Goal: Task Accomplishment & Management: Use online tool/utility

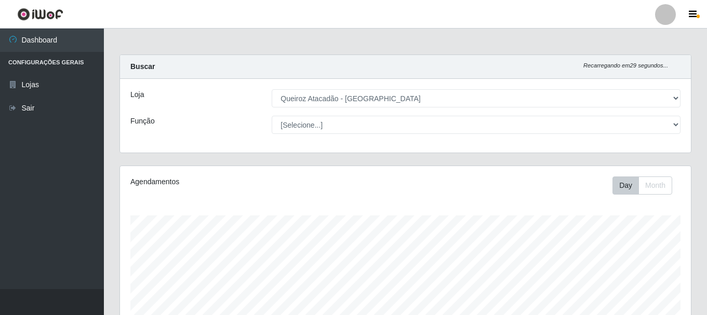
select select "464"
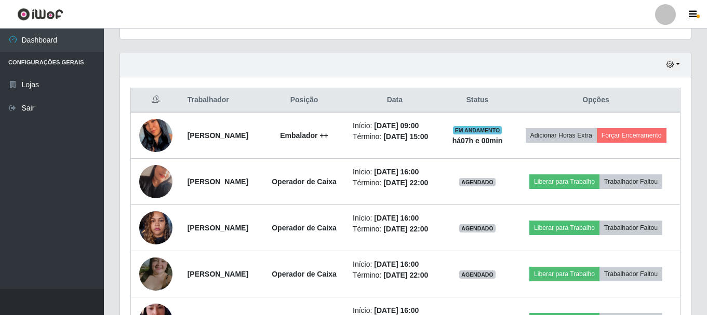
scroll to position [397, 0]
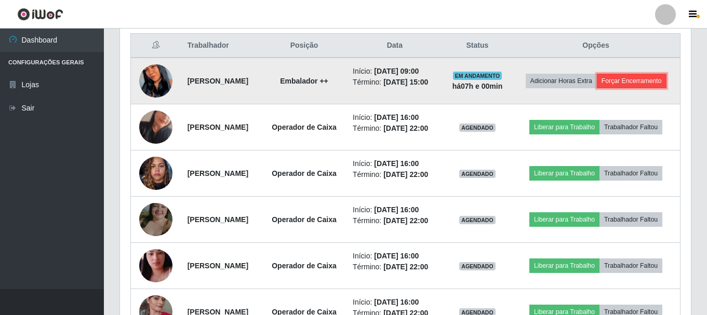
click at [597, 88] on button "Forçar Encerramento" at bounding box center [632, 81] width 70 height 15
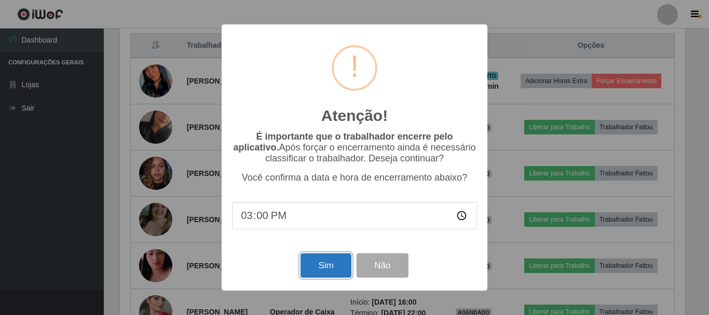
click at [333, 270] on button "Sim" at bounding box center [326, 265] width 50 height 24
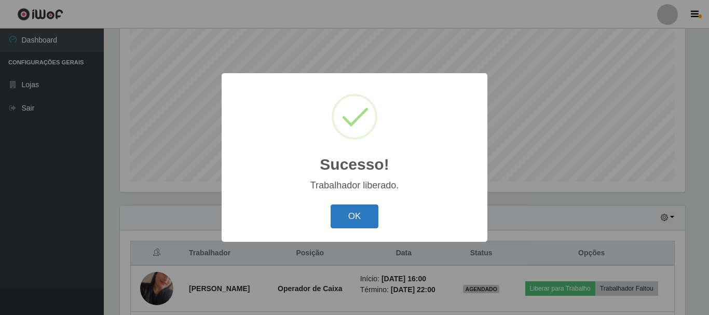
click at [356, 220] on button "OK" at bounding box center [355, 217] width 48 height 24
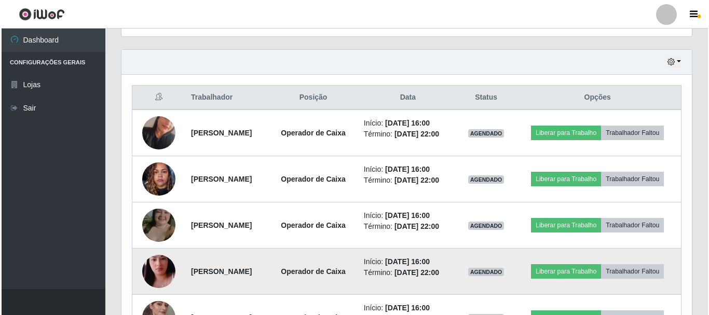
scroll to position [449, 0]
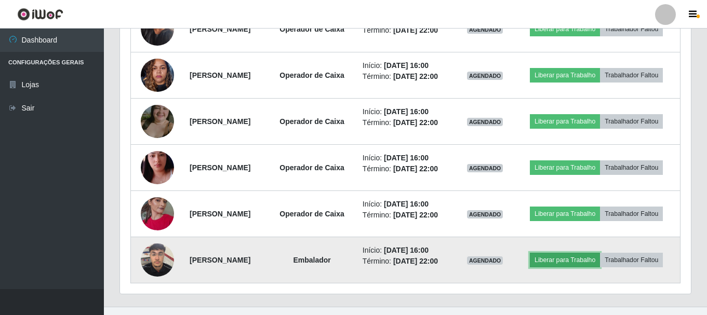
click at [573, 260] on button "Liberar para Trabalho" at bounding box center [565, 260] width 70 height 15
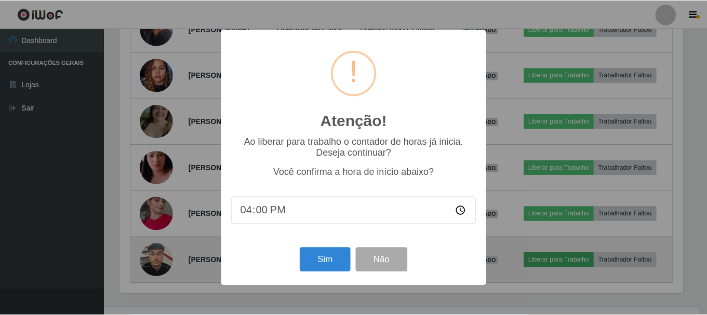
scroll to position [216, 565]
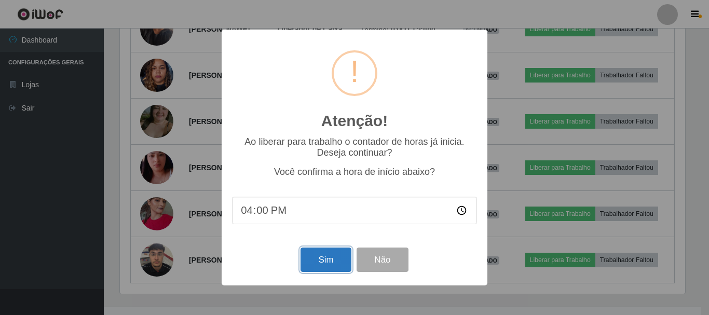
click at [329, 264] on button "Sim" at bounding box center [326, 260] width 50 height 24
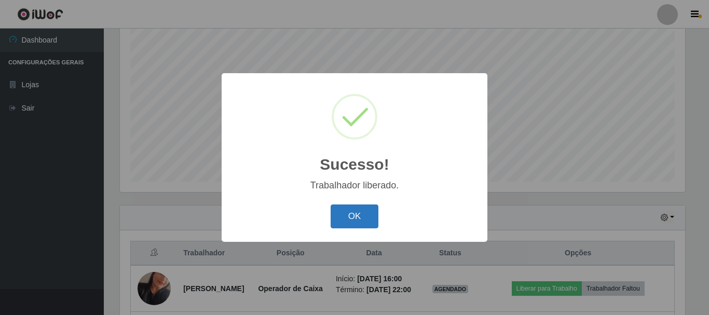
click at [366, 207] on button "OK" at bounding box center [355, 217] width 48 height 24
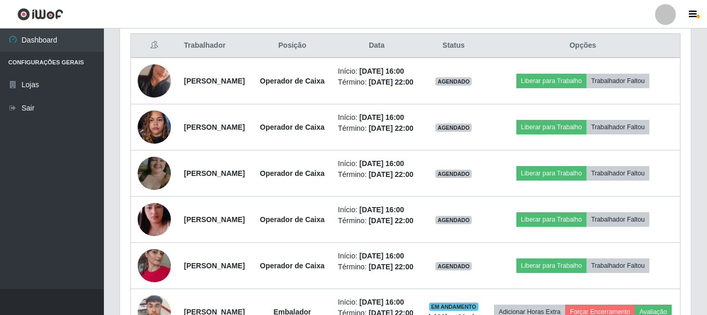
scroll to position [553, 0]
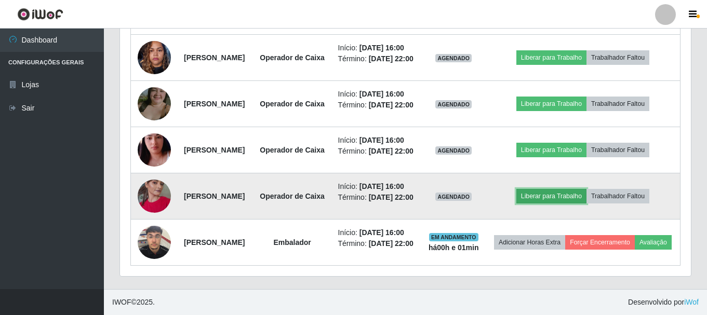
click at [565, 193] on button "Liberar para Trabalho" at bounding box center [551, 196] width 70 height 15
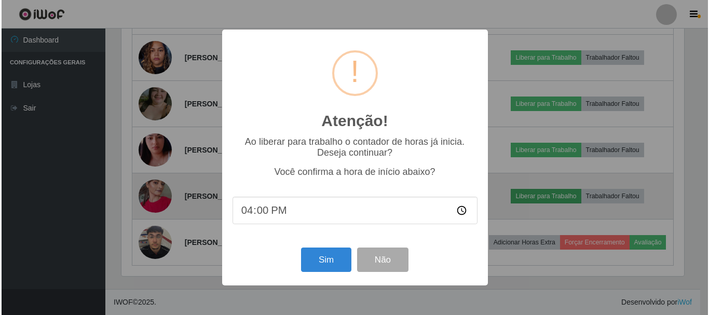
scroll to position [216, 565]
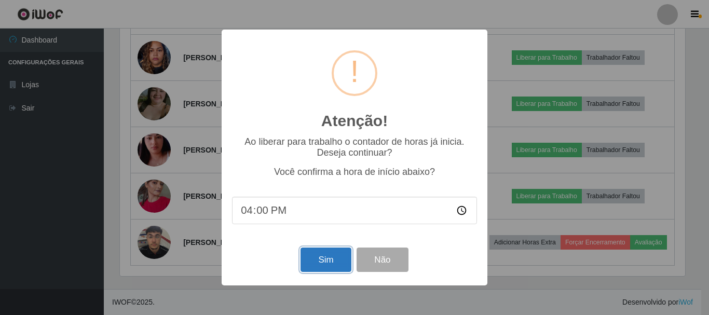
click at [321, 256] on button "Sim" at bounding box center [326, 260] width 50 height 24
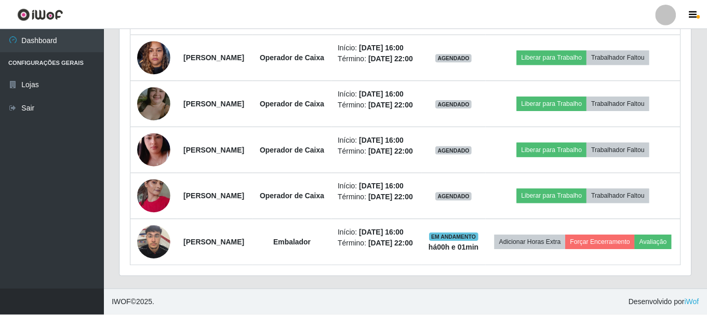
scroll to position [0, 0]
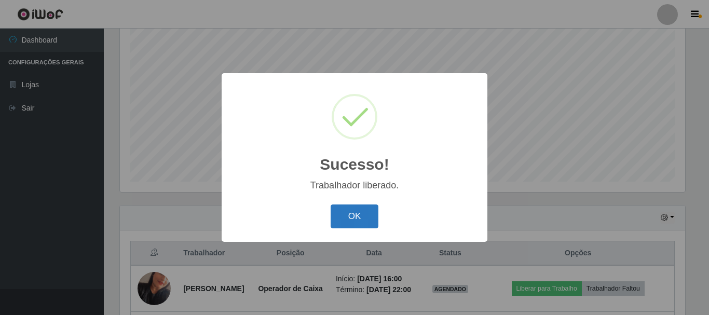
click at [340, 216] on button "OK" at bounding box center [355, 217] width 48 height 24
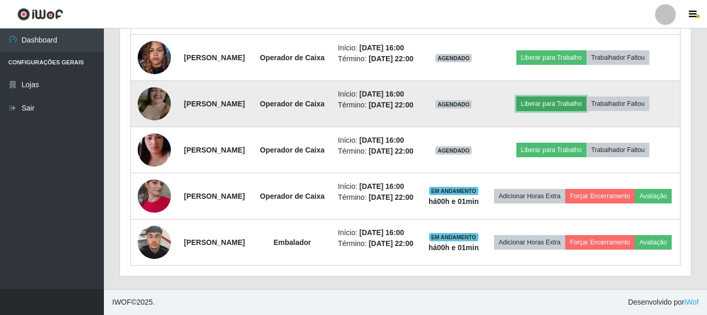
click at [567, 111] on button "Liberar para Trabalho" at bounding box center [551, 104] width 70 height 15
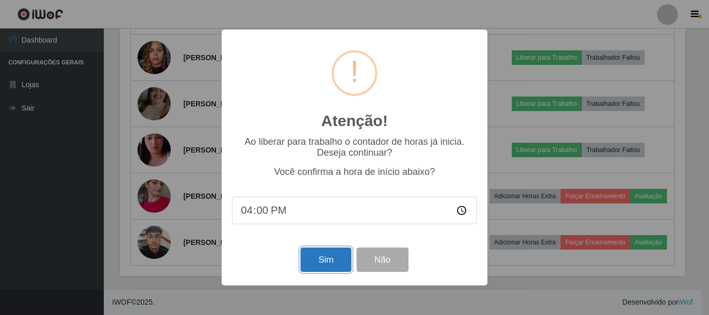
click at [323, 266] on button "Sim" at bounding box center [326, 260] width 50 height 24
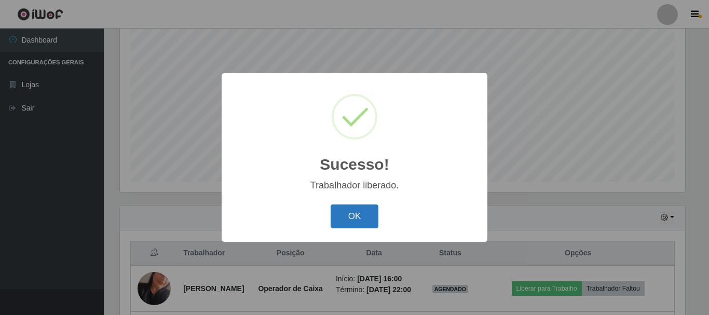
click at [344, 218] on button "OK" at bounding box center [355, 217] width 48 height 24
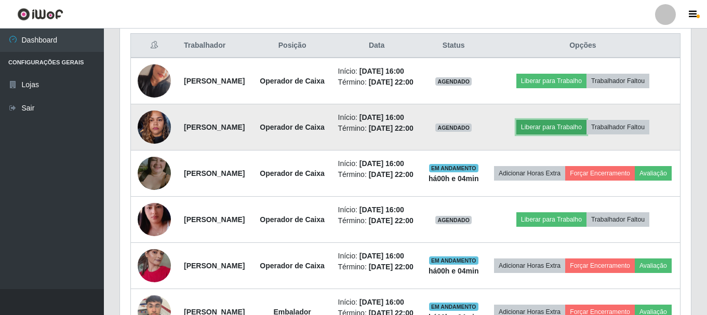
click at [560, 134] on button "Liberar para Trabalho" at bounding box center [551, 127] width 70 height 15
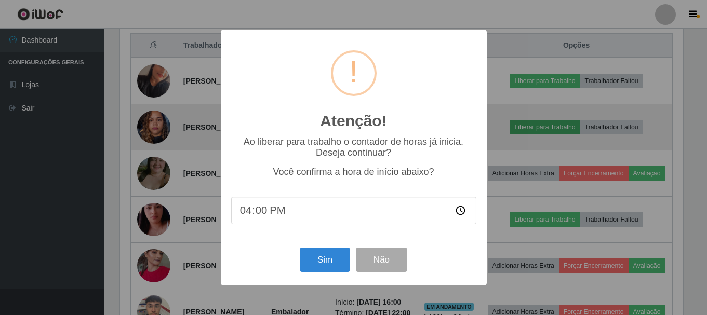
scroll to position [216, 565]
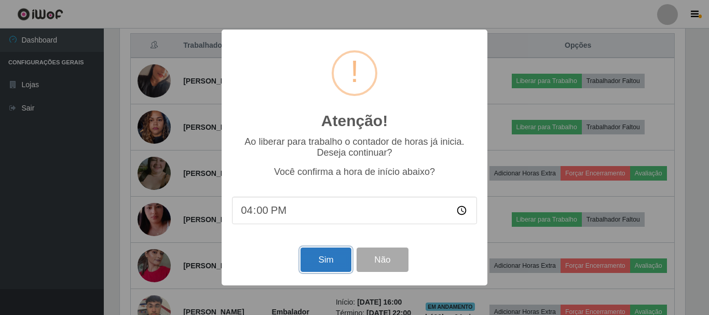
click at [336, 266] on button "Sim" at bounding box center [326, 260] width 50 height 24
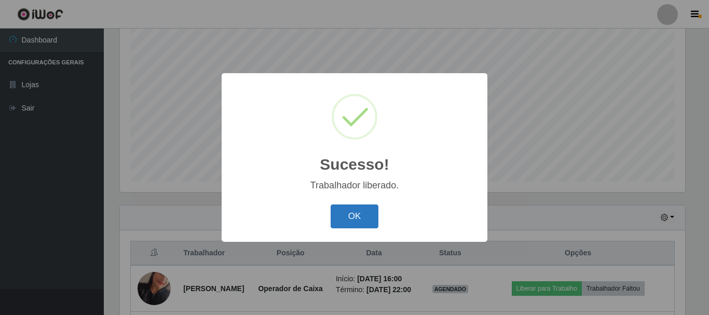
click at [346, 221] on button "OK" at bounding box center [355, 217] width 48 height 24
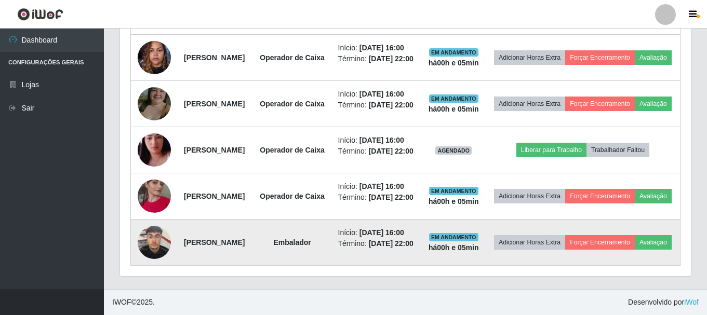
scroll to position [423, 0]
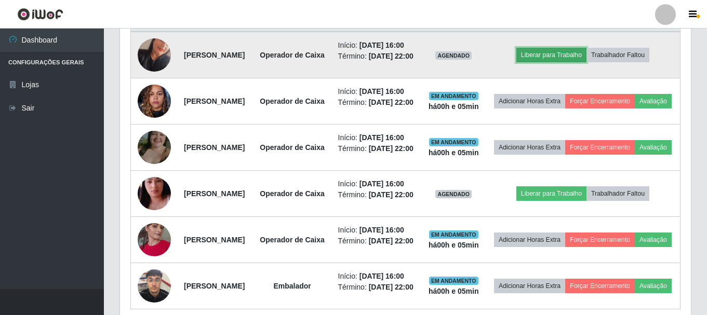
click at [583, 62] on button "Liberar para Trabalho" at bounding box center [551, 55] width 70 height 15
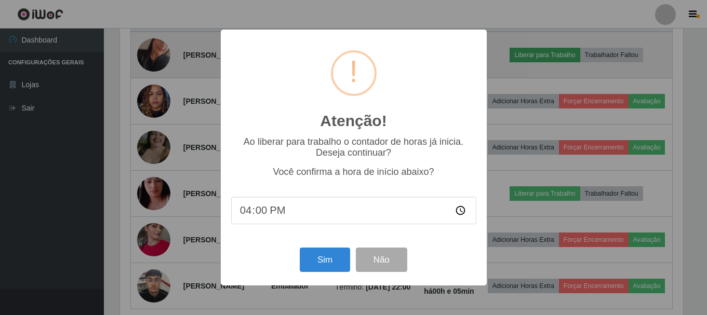
scroll to position [216, 565]
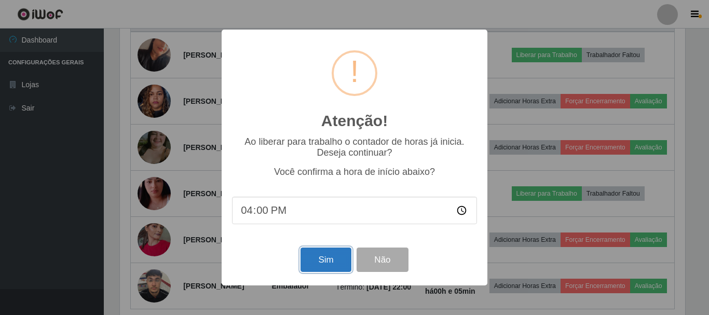
click at [335, 258] on button "Sim" at bounding box center [326, 260] width 50 height 24
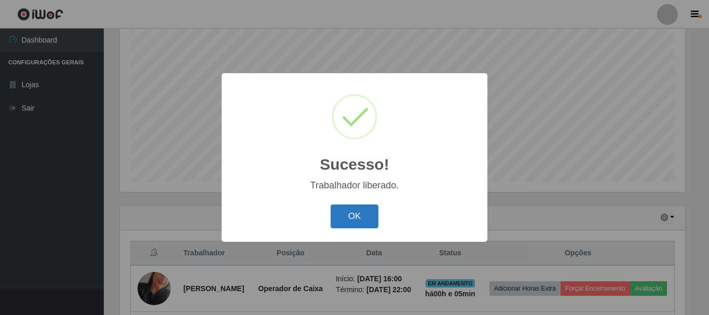
click at [352, 212] on button "OK" at bounding box center [355, 217] width 48 height 24
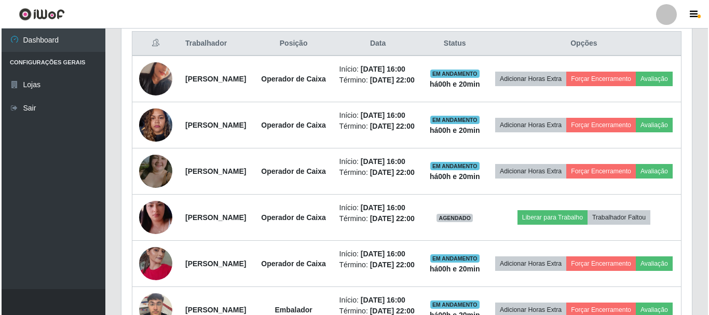
scroll to position [519, 0]
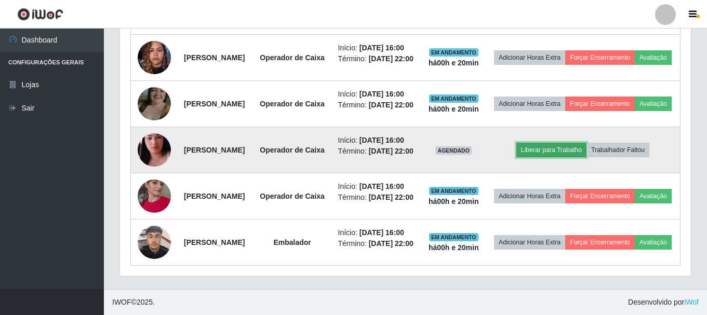
click at [550, 157] on button "Liberar para Trabalho" at bounding box center [551, 150] width 70 height 15
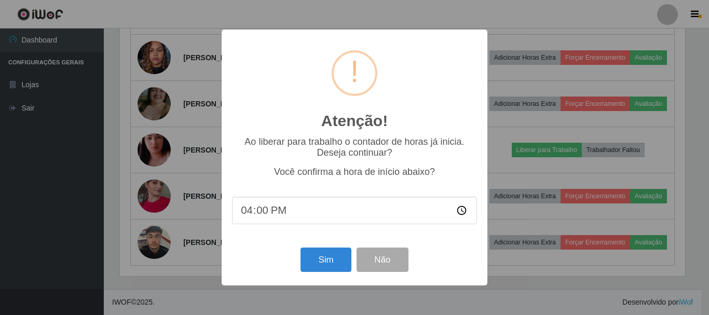
click at [289, 212] on input "16:00" at bounding box center [354, 211] width 245 height 28
click at [267, 211] on input "16:00" at bounding box center [354, 211] width 245 height 28
type input "16:20"
click at [312, 264] on button "Sim" at bounding box center [326, 260] width 50 height 24
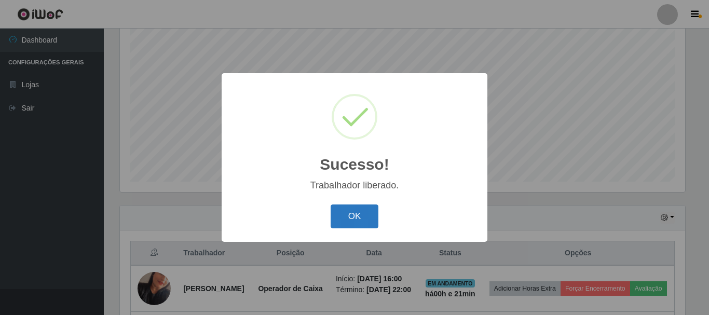
click at [350, 219] on button "OK" at bounding box center [355, 217] width 48 height 24
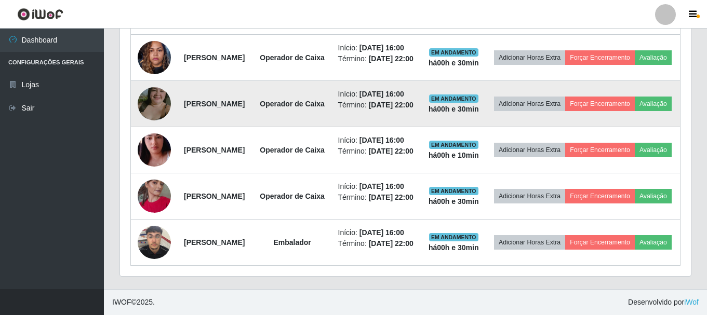
scroll to position [579, 0]
